Goal: Task Accomplishment & Management: Use online tool/utility

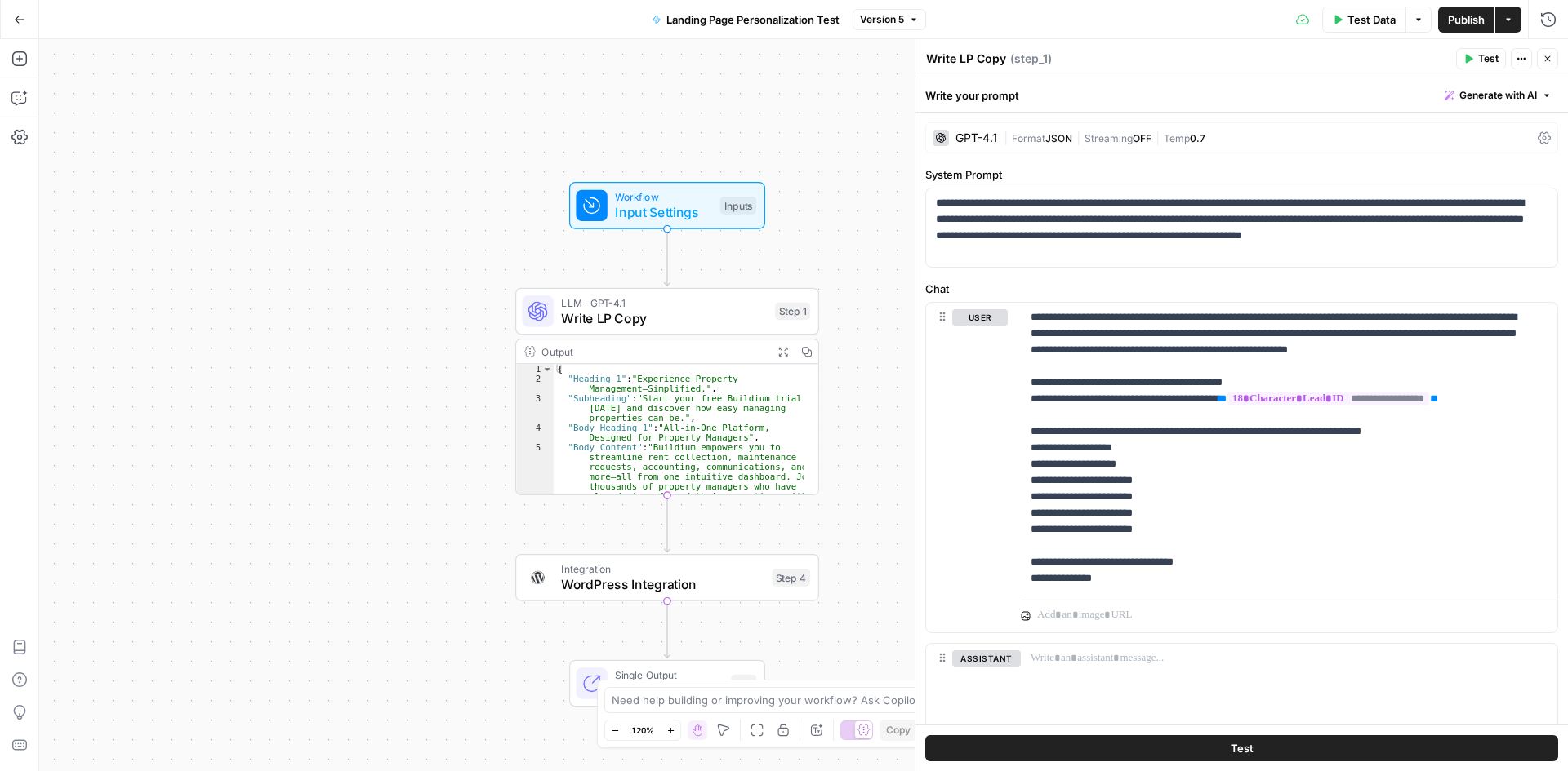
drag, startPoint x: 0, startPoint y: 0, endPoint x: 24, endPoint y: 18, distance: 30.0
click at [24, 18] on icon "button" at bounding box center [19, 19] width 11 height 11
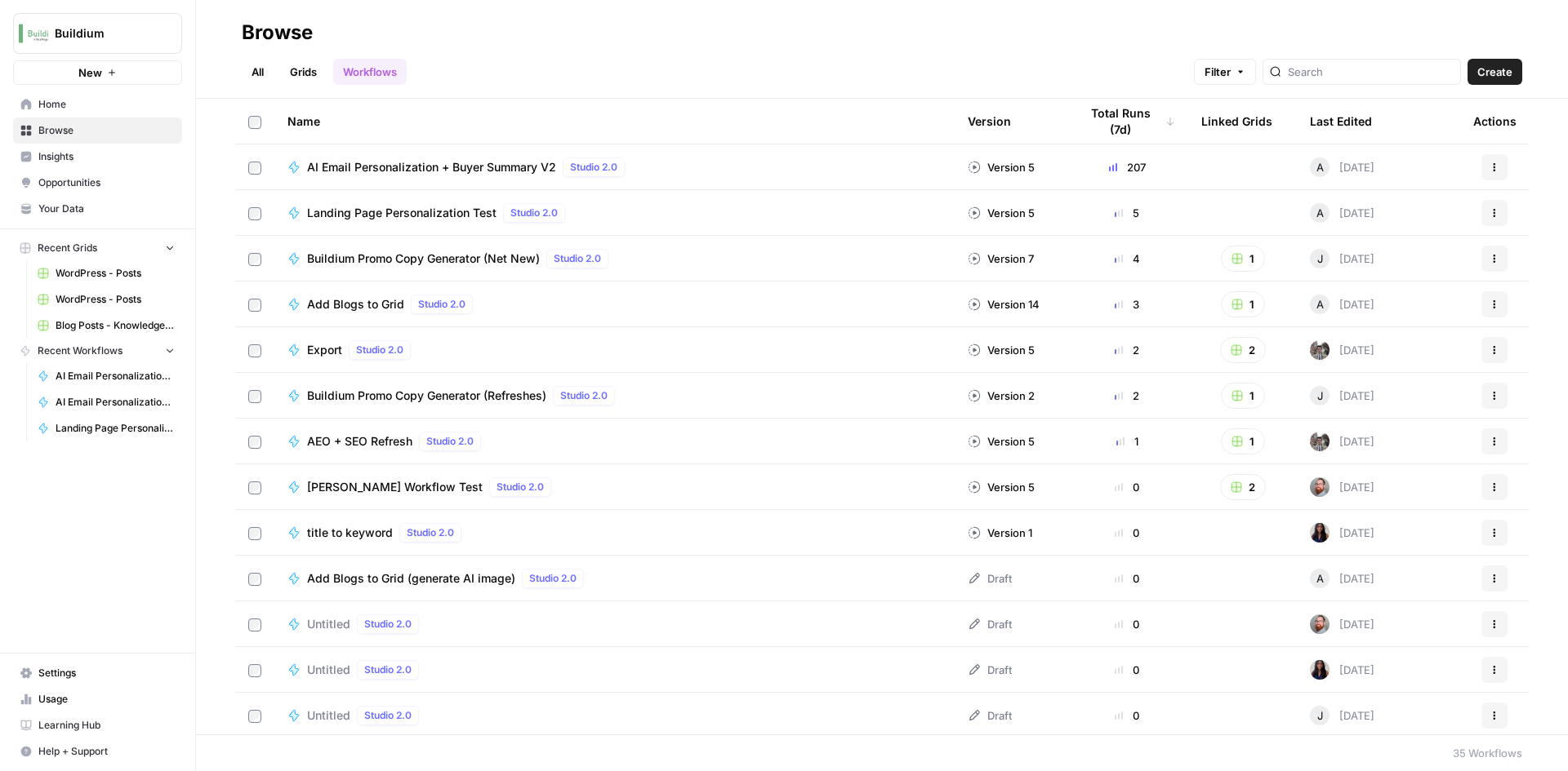
click at [470, 162] on span "AI Email Personalization + Buyer Summary V2" at bounding box center [431, 167] width 249 height 16
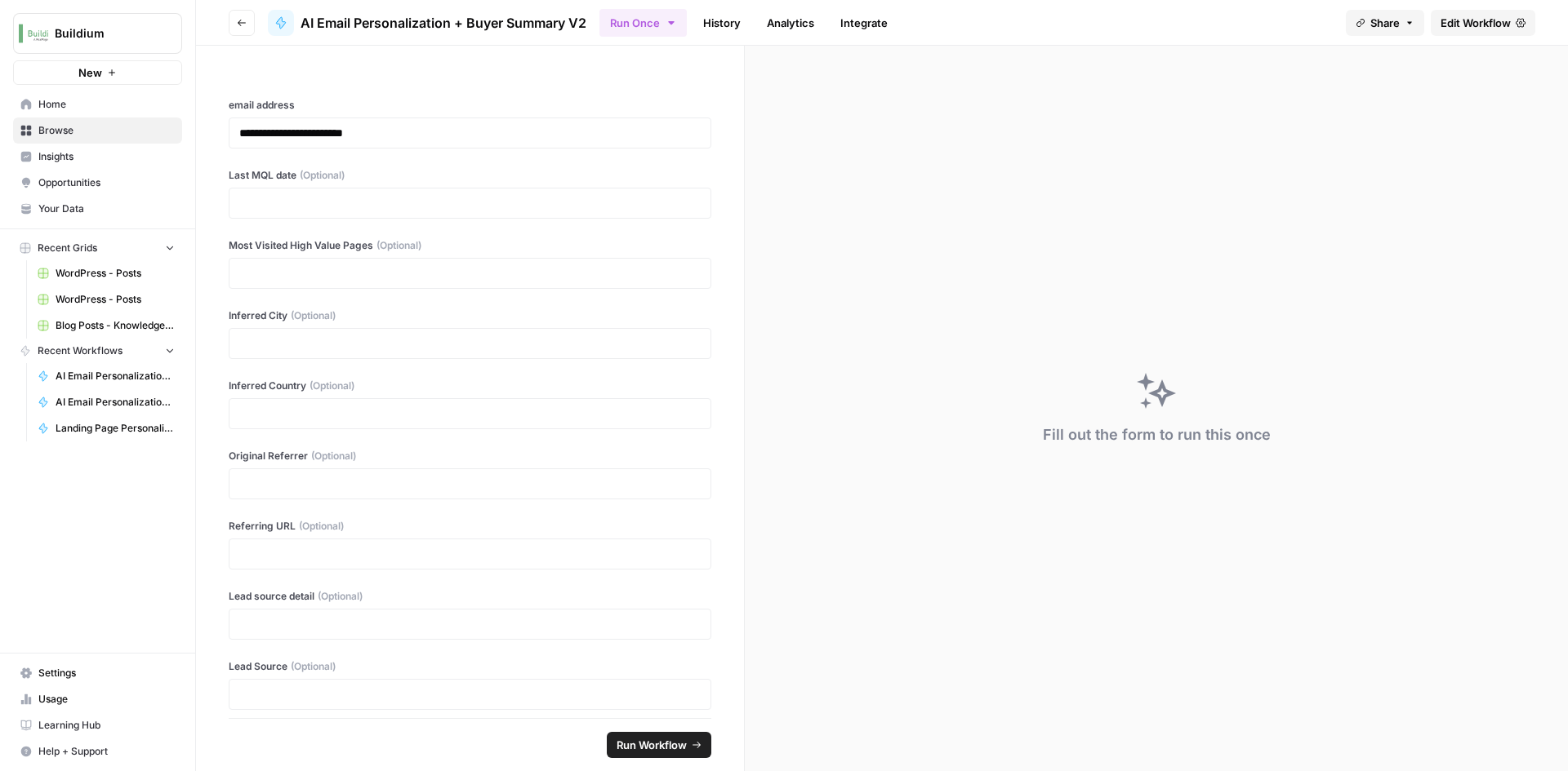
click at [775, 31] on link "Analytics" at bounding box center [790, 23] width 67 height 26
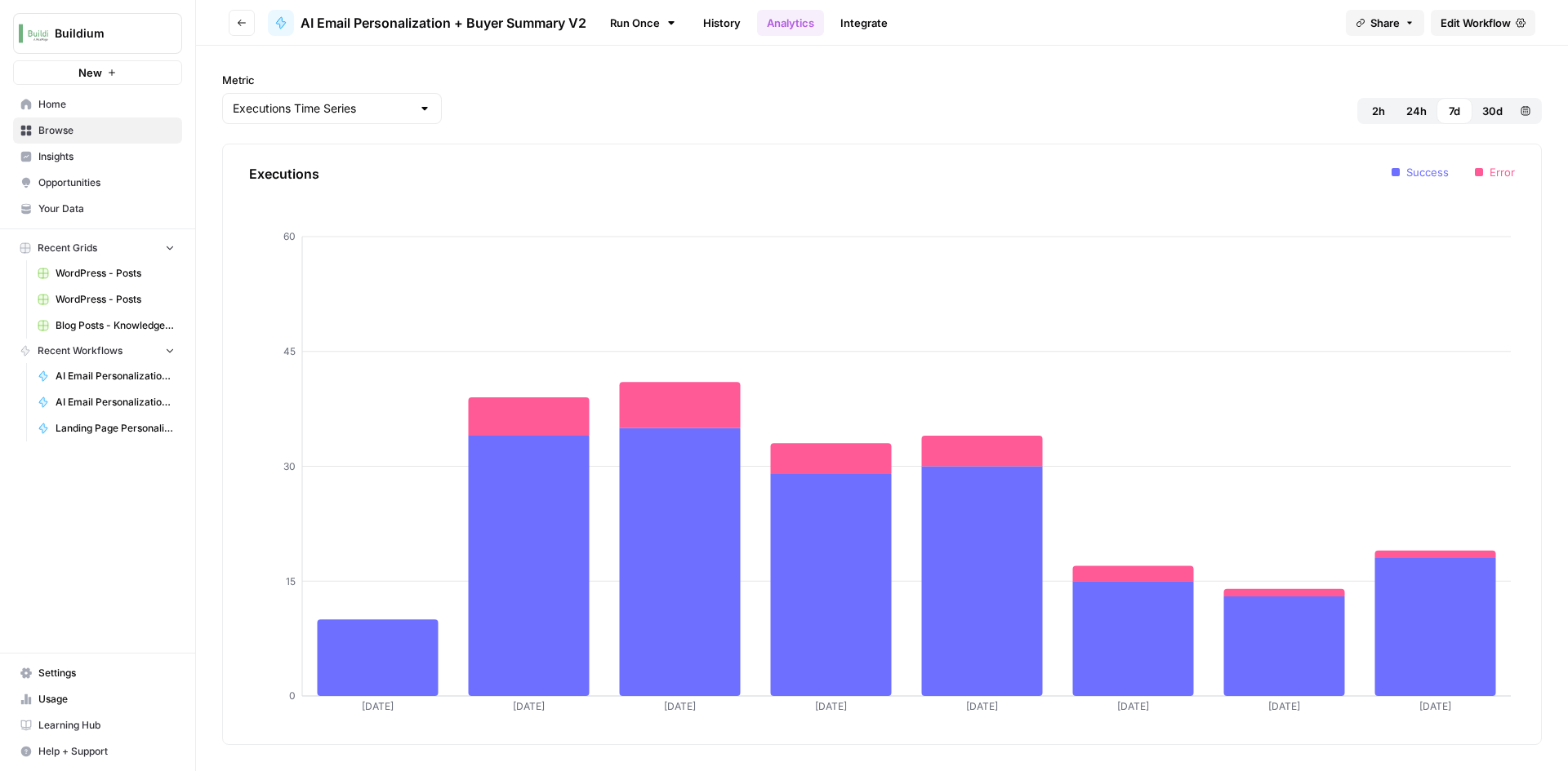
click at [697, 18] on link "History" at bounding box center [722, 23] width 57 height 26
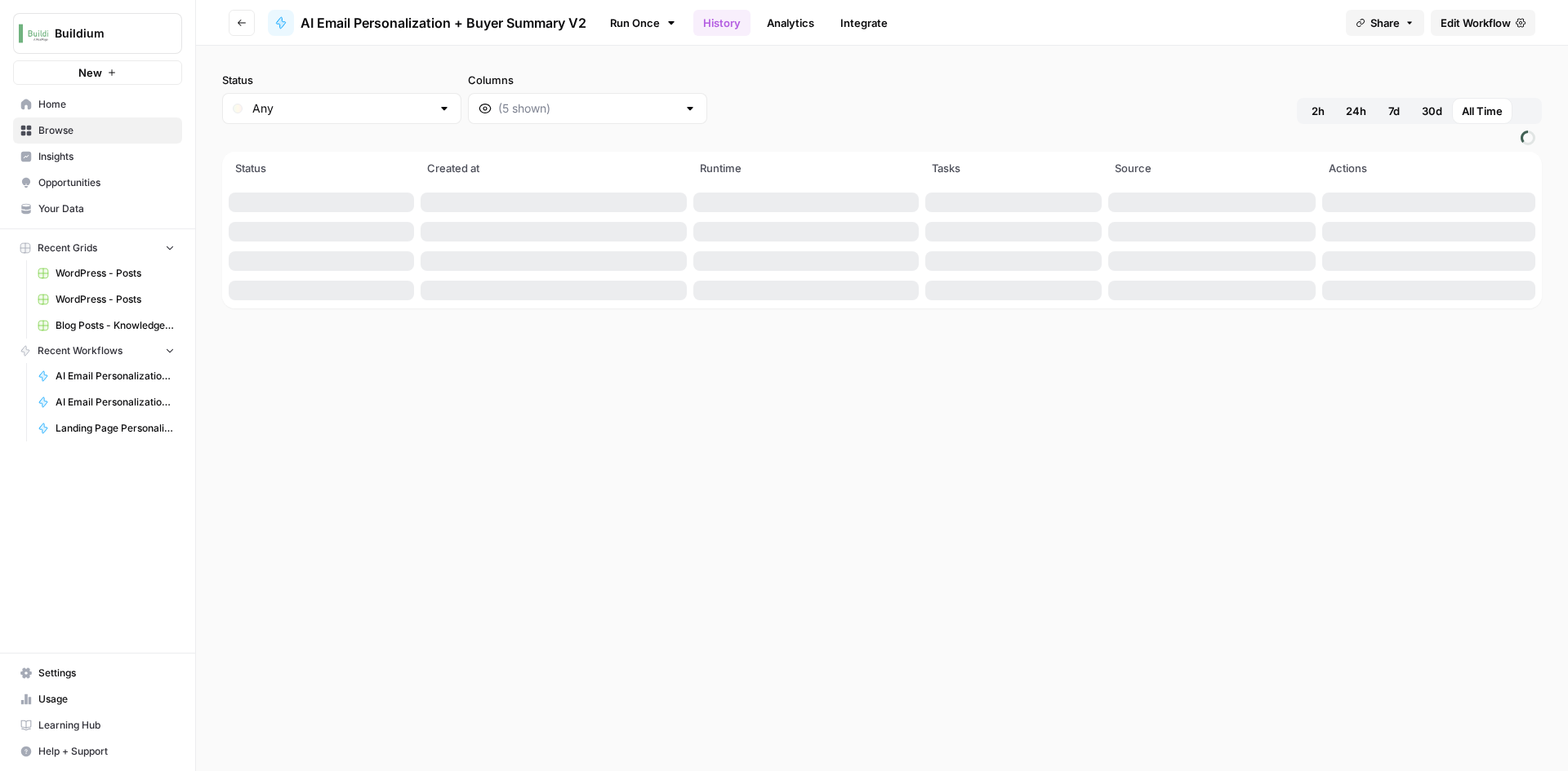
click at [724, 25] on link "History" at bounding box center [722, 23] width 57 height 26
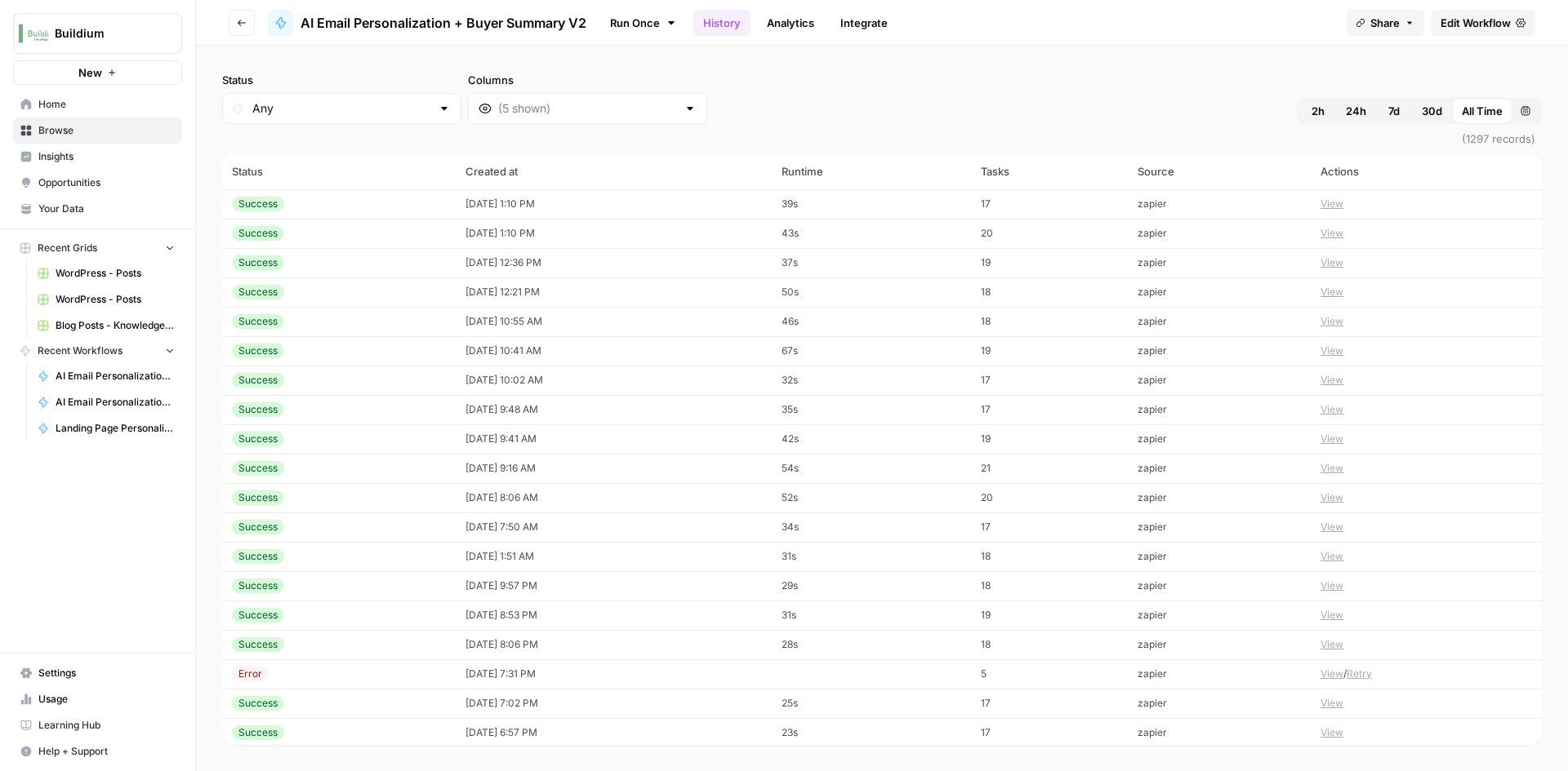
click at [1322, 206] on button "View" at bounding box center [1332, 204] width 23 height 15
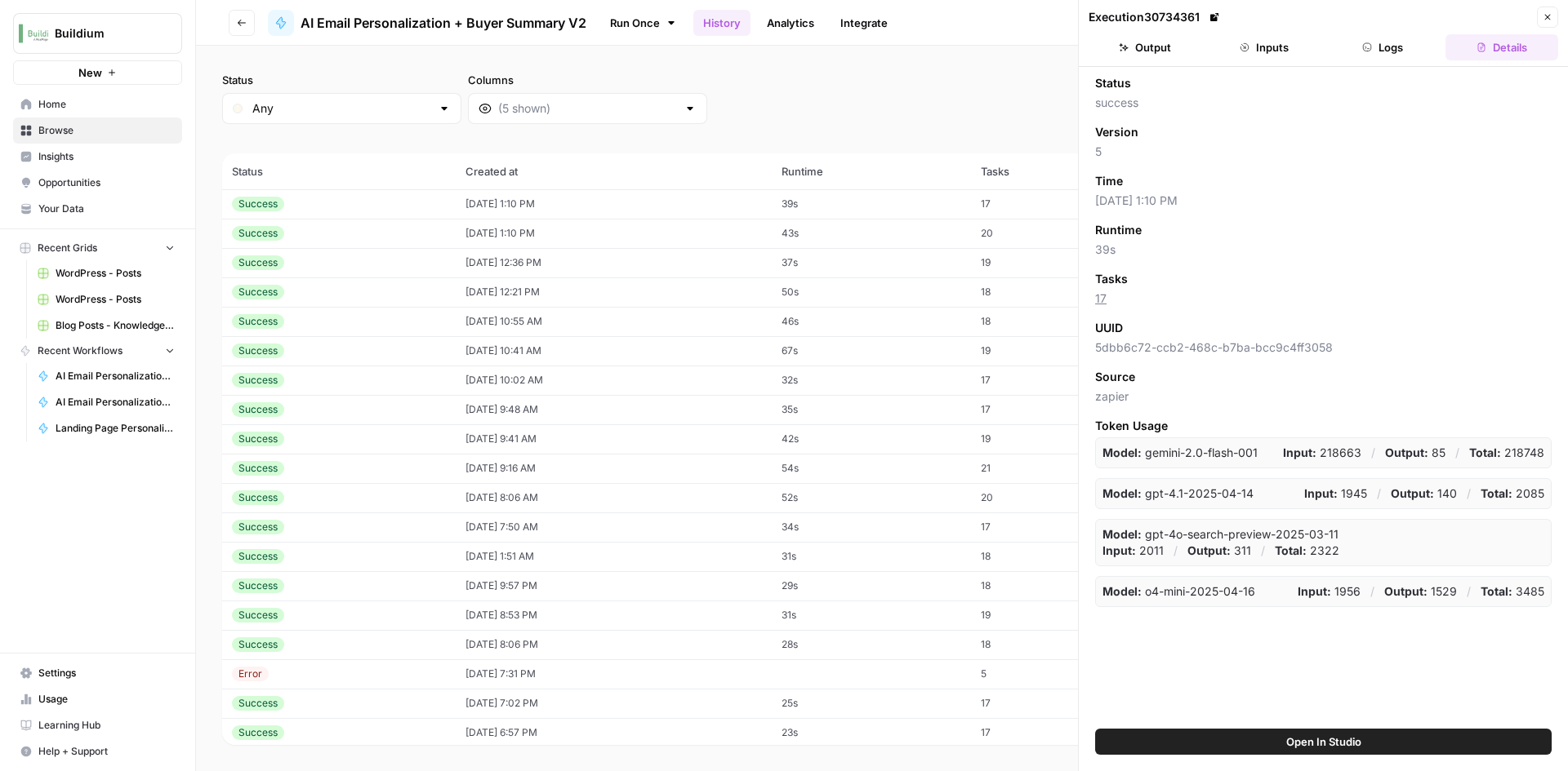
click at [1381, 49] on button "Logs" at bounding box center [1383, 48] width 113 height 26
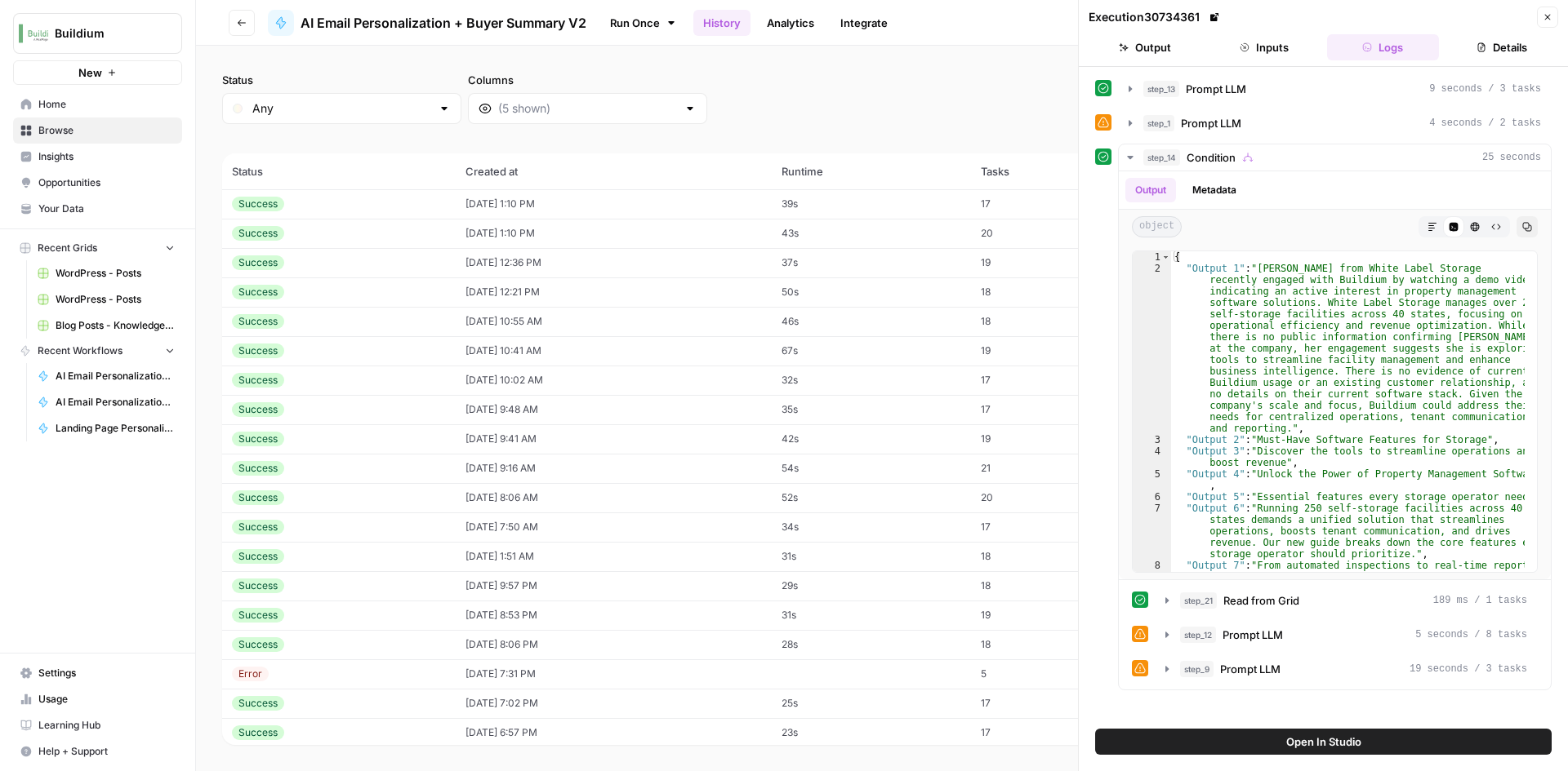
click at [1246, 49] on icon "button" at bounding box center [1243, 47] width 10 height 10
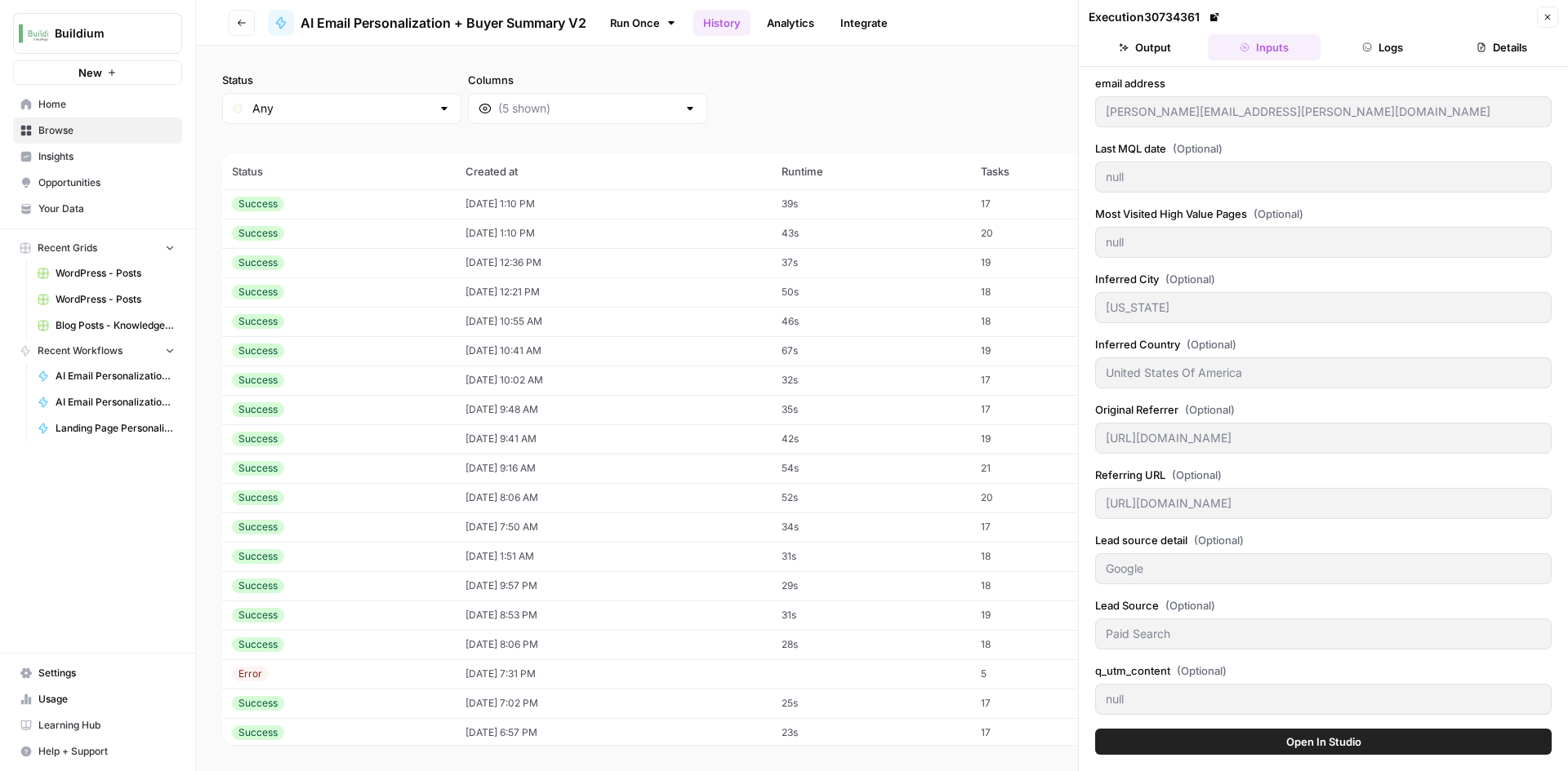
click at [1158, 59] on button "Output" at bounding box center [1145, 48] width 113 height 26
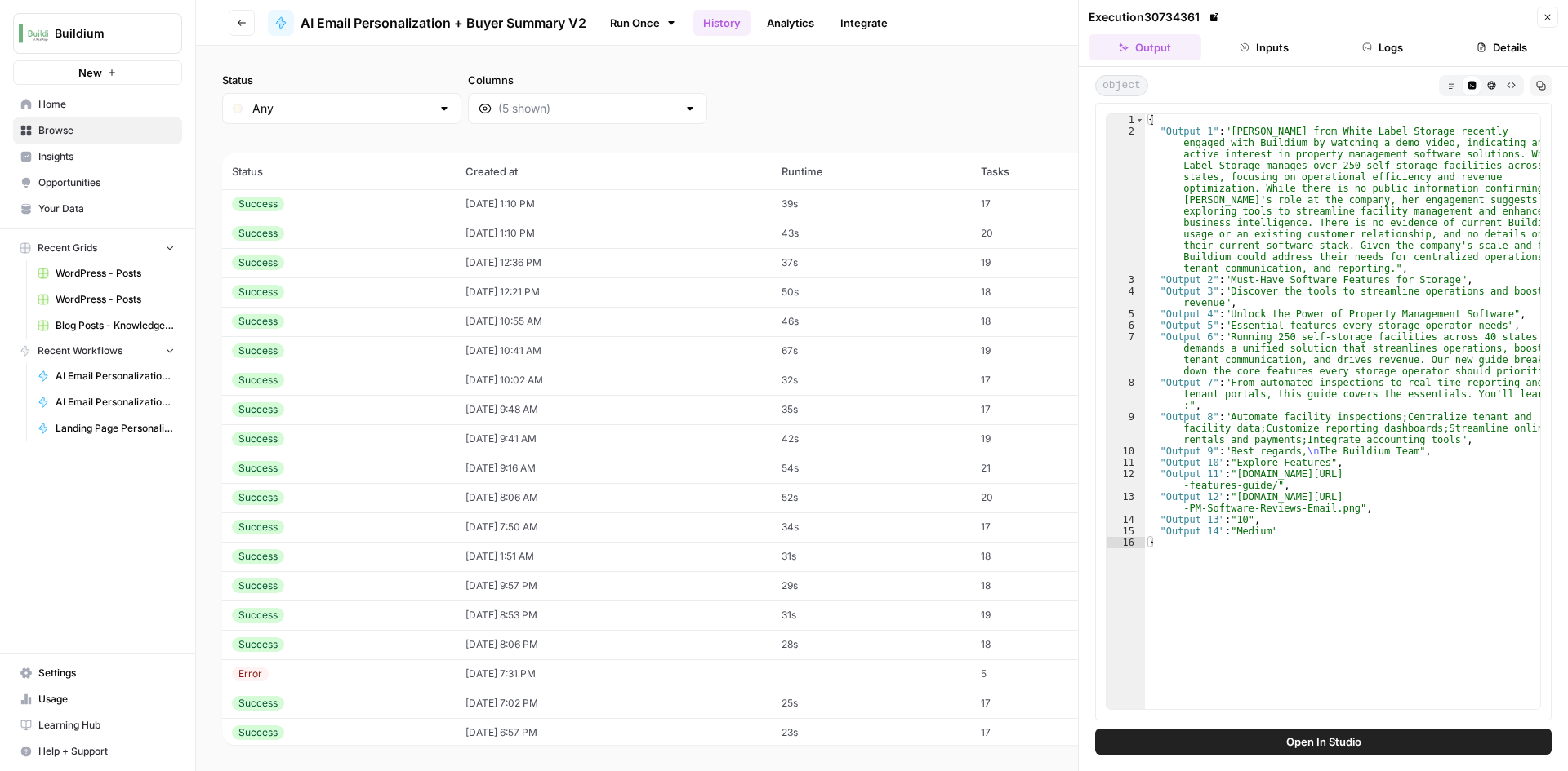
click at [1547, 18] on icon "button" at bounding box center [1547, 16] width 10 height 10
